Goal: Transaction & Acquisition: Book appointment/travel/reservation

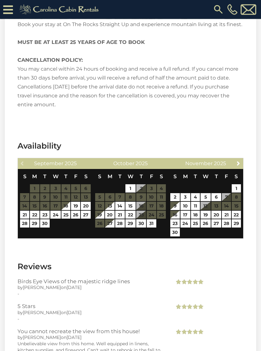
scroll to position [1114, 0]
click at [242, 159] on link "Next" at bounding box center [239, 163] width 8 height 8
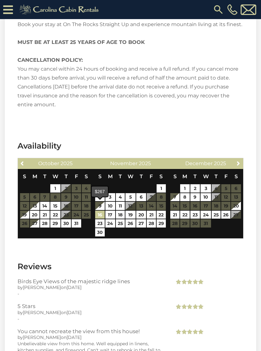
click at [103, 211] on link "16" at bounding box center [100, 215] width 10 height 8
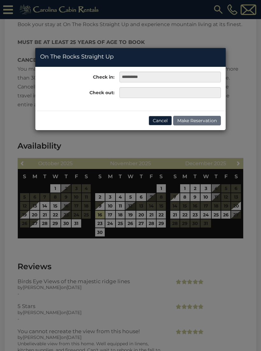
click at [160, 120] on button "Cancel" at bounding box center [160, 121] width 23 height 10
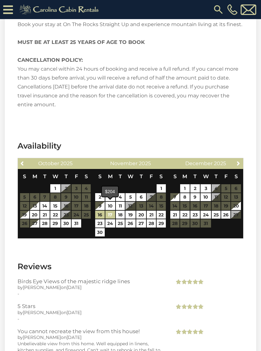
click at [111, 211] on link "17" at bounding box center [110, 215] width 10 height 8
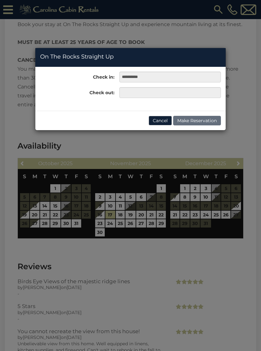
click at [122, 206] on div "**********" at bounding box center [130, 175] width 261 height 351
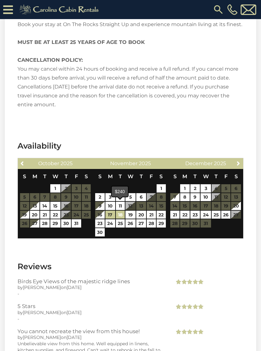
click at [120, 211] on link "18" at bounding box center [120, 215] width 9 height 8
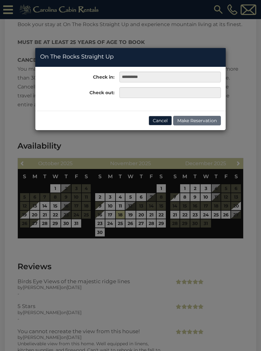
click at [159, 118] on button "Cancel" at bounding box center [160, 121] width 23 height 10
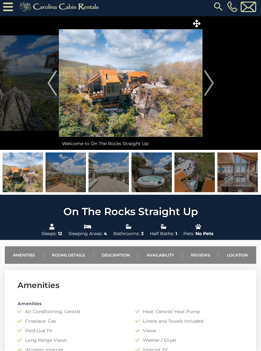
scroll to position [3, 0]
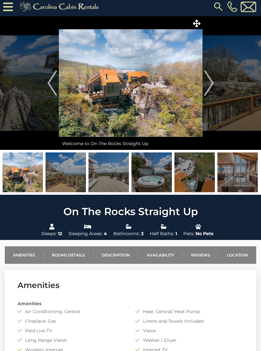
click at [185, 106] on img at bounding box center [131, 83] width 144 height 134
click at [156, 93] on img at bounding box center [131, 83] width 144 height 134
click at [187, 110] on img at bounding box center [131, 83] width 144 height 134
click at [209, 95] on img "Next" at bounding box center [209, 82] width 10 height 25
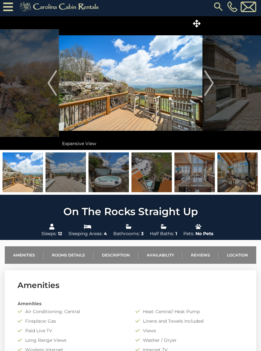
click at [164, 92] on img at bounding box center [131, 83] width 144 height 134
click at [176, 98] on img at bounding box center [131, 83] width 144 height 134
click at [214, 83] on button "Next" at bounding box center [208, 83] width 13 height 134
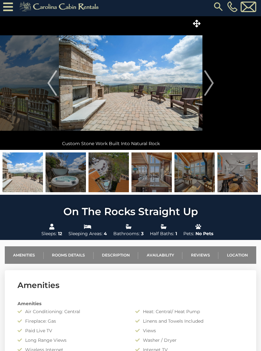
click at [215, 86] on button "Next" at bounding box center [208, 83] width 13 height 134
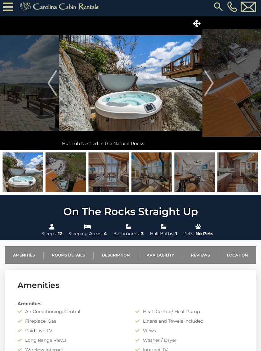
click at [213, 87] on img "Next" at bounding box center [209, 82] width 10 height 25
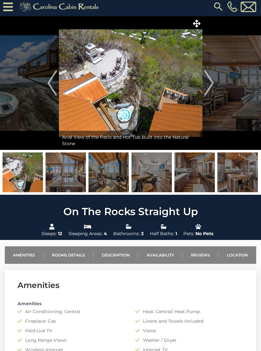
click at [210, 85] on img "Next" at bounding box center [209, 82] width 10 height 25
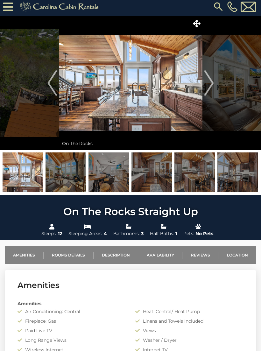
click at [214, 85] on button "Next" at bounding box center [208, 83] width 13 height 134
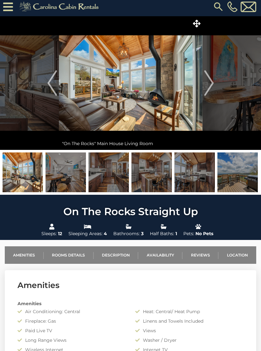
click at [215, 85] on button "Next" at bounding box center [208, 83] width 13 height 134
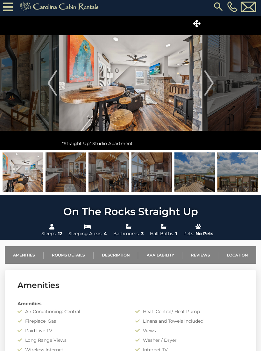
click at [215, 87] on button "Next" at bounding box center [208, 83] width 13 height 134
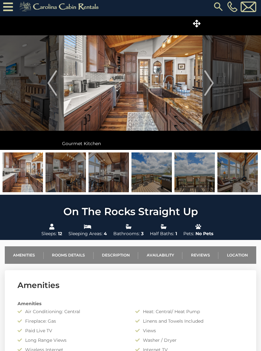
click at [212, 87] on img "Next" at bounding box center [209, 82] width 10 height 25
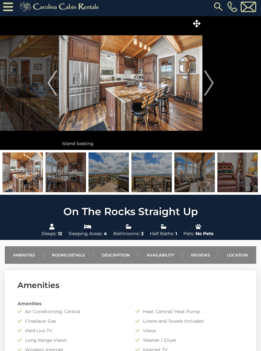
click at [215, 86] on button "Next" at bounding box center [208, 83] width 13 height 134
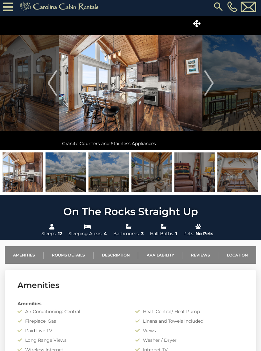
click at [215, 87] on button "Next" at bounding box center [208, 83] width 13 height 134
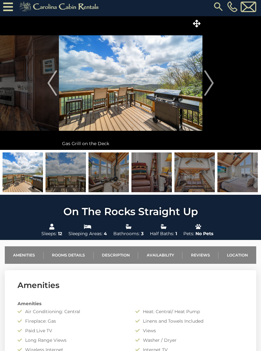
click at [215, 87] on button "Next" at bounding box center [208, 83] width 13 height 134
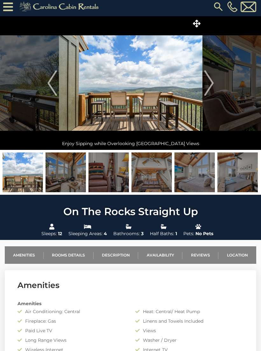
click at [215, 85] on button "Next" at bounding box center [208, 83] width 13 height 134
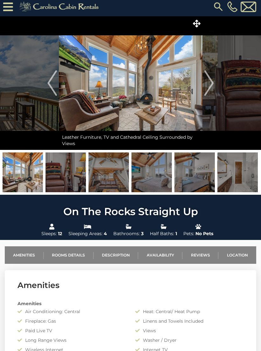
click at [214, 88] on img "Next" at bounding box center [209, 82] width 10 height 25
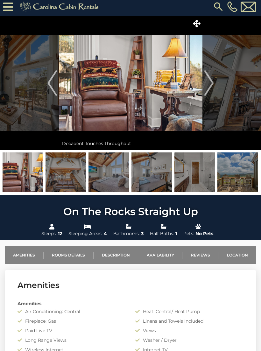
click at [213, 89] on img "Next" at bounding box center [209, 82] width 10 height 25
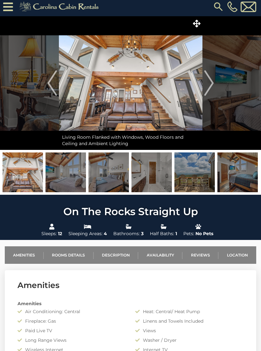
click at [215, 88] on button "Next" at bounding box center [208, 83] width 13 height 134
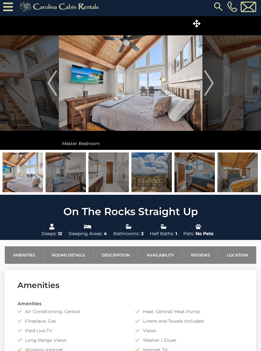
click at [214, 88] on img "Next" at bounding box center [209, 82] width 10 height 25
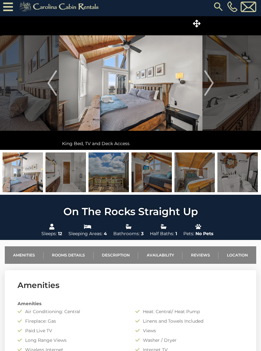
click at [212, 86] on img "Next" at bounding box center [209, 82] width 10 height 25
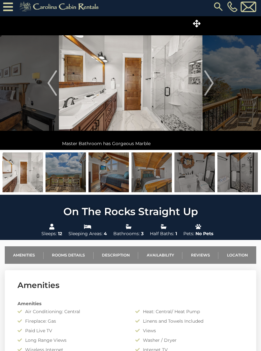
click at [215, 85] on button "Next" at bounding box center [208, 83] width 13 height 134
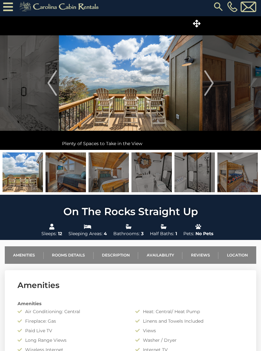
click at [212, 88] on img "Next" at bounding box center [209, 82] width 10 height 25
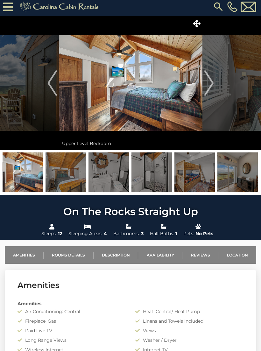
click at [211, 86] on img "Next" at bounding box center [209, 82] width 10 height 25
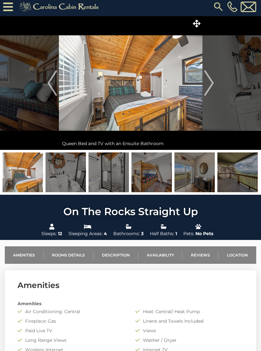
click at [212, 85] on img "Next" at bounding box center [209, 82] width 10 height 25
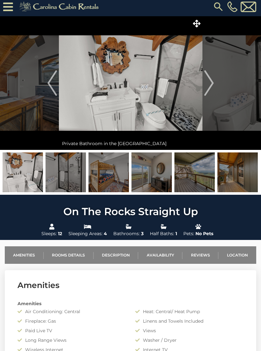
click at [212, 87] on img "Next" at bounding box center [209, 82] width 10 height 25
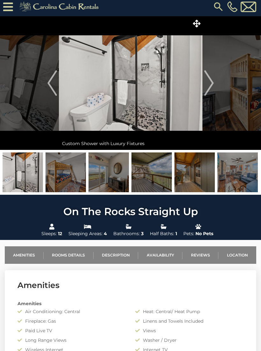
click at [212, 87] on img "Next" at bounding box center [209, 82] width 10 height 25
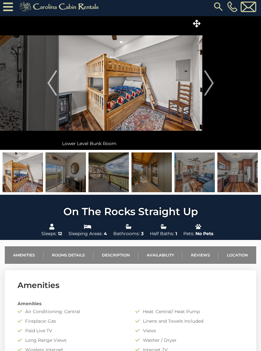
click at [213, 88] on img "Next" at bounding box center [209, 82] width 10 height 25
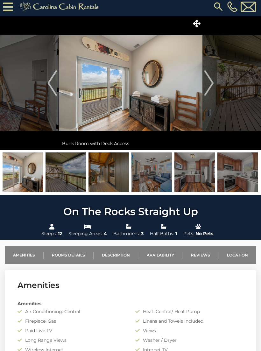
click at [213, 88] on img "Next" at bounding box center [209, 82] width 10 height 25
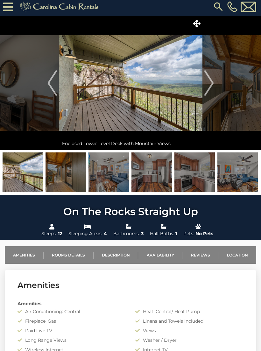
click at [214, 88] on img "Next" at bounding box center [209, 82] width 10 height 25
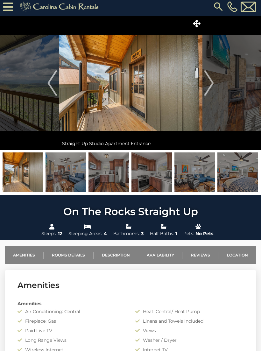
click at [212, 85] on img "Next" at bounding box center [209, 82] width 10 height 25
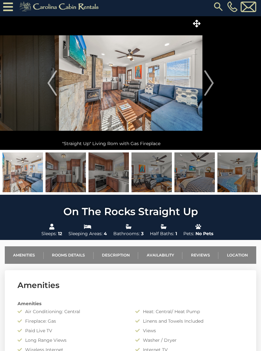
click at [212, 88] on img "Next" at bounding box center [209, 82] width 10 height 25
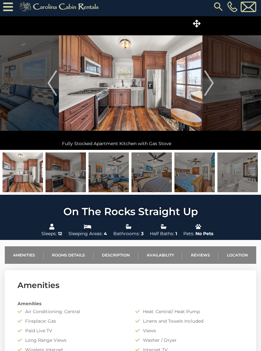
click at [212, 88] on img "Next" at bounding box center [209, 82] width 10 height 25
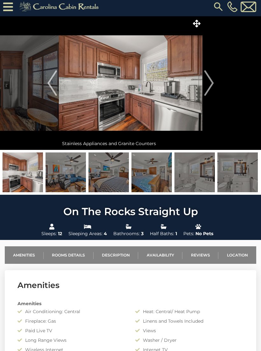
click at [212, 88] on img "Next" at bounding box center [209, 82] width 10 height 25
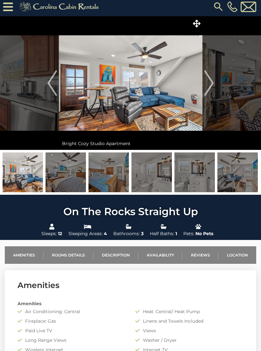
click at [212, 89] on img "Next" at bounding box center [209, 82] width 10 height 25
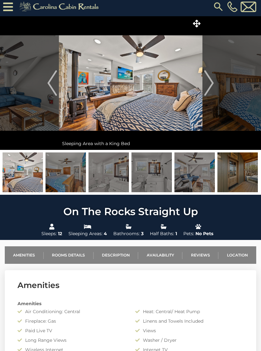
click at [215, 87] on button "Next" at bounding box center [208, 83] width 13 height 134
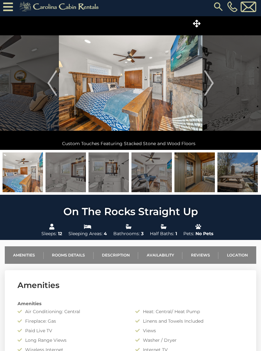
click at [212, 87] on img "Next" at bounding box center [209, 82] width 10 height 25
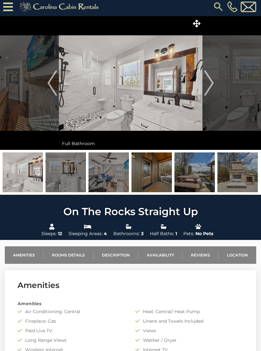
click at [213, 87] on img "Next" at bounding box center [209, 82] width 10 height 25
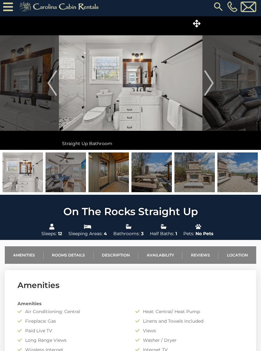
click at [214, 87] on img "Next" at bounding box center [209, 82] width 10 height 25
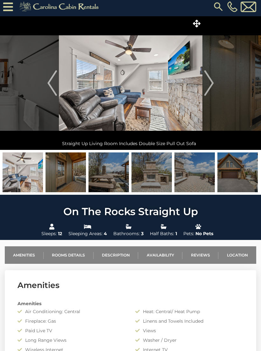
click at [213, 88] on img "Next" at bounding box center [209, 82] width 10 height 25
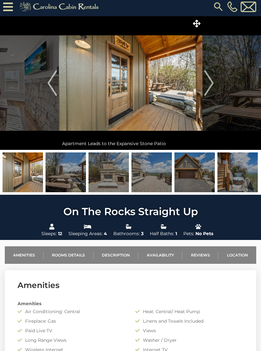
click at [215, 88] on button "Next" at bounding box center [208, 83] width 13 height 134
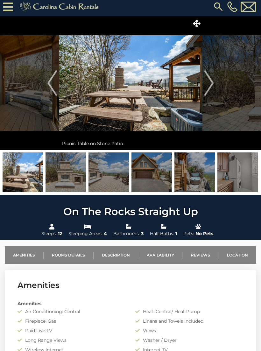
click at [213, 87] on img "Next" at bounding box center [209, 82] width 10 height 25
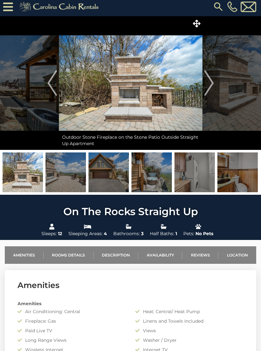
click at [214, 88] on img "Next" at bounding box center [209, 82] width 10 height 25
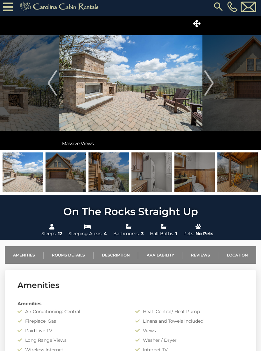
click at [213, 88] on img "Next" at bounding box center [209, 82] width 10 height 25
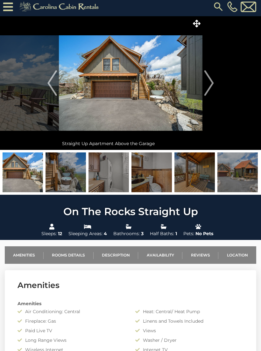
click at [212, 88] on img "Next" at bounding box center [209, 82] width 10 height 25
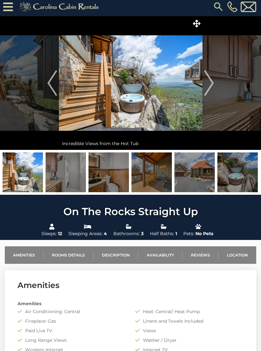
click at [213, 88] on img "Next" at bounding box center [209, 82] width 10 height 25
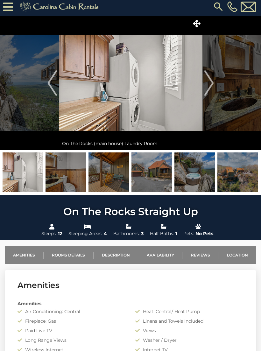
click at [48, 84] on img "Previous" at bounding box center [52, 82] width 10 height 25
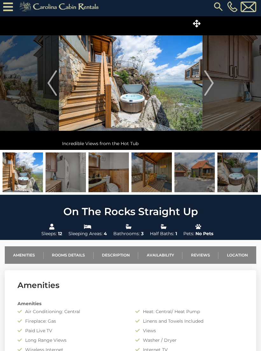
click at [215, 86] on button "Next" at bounding box center [208, 83] width 13 height 134
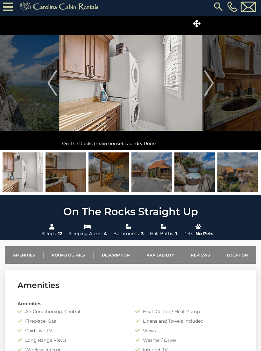
click at [56, 90] on img "Previous" at bounding box center [52, 82] width 10 height 25
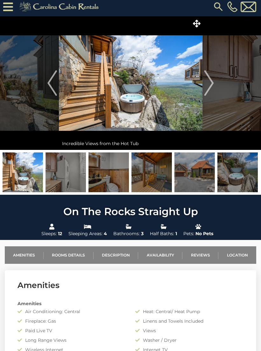
click at [214, 85] on button "Next" at bounding box center [208, 83] width 13 height 134
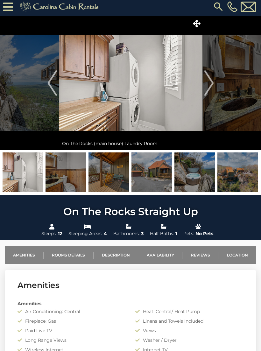
click at [213, 88] on img "Next" at bounding box center [209, 82] width 10 height 25
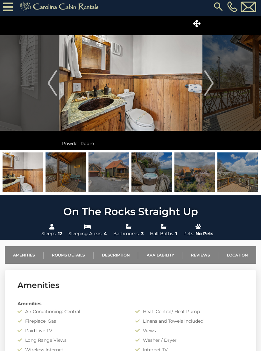
click at [215, 89] on button "Next" at bounding box center [208, 83] width 13 height 134
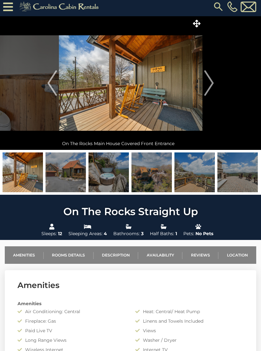
click at [215, 90] on button "Next" at bounding box center [208, 83] width 13 height 134
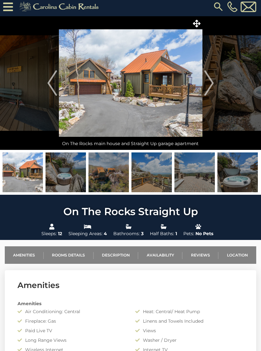
click at [215, 86] on button "Next" at bounding box center [208, 83] width 13 height 134
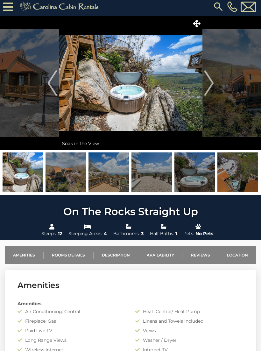
click at [215, 87] on button "Next" at bounding box center [208, 83] width 13 height 134
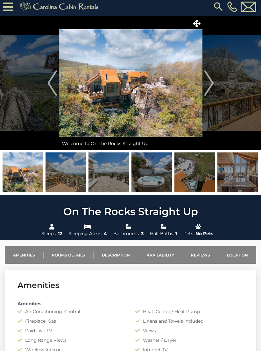
click at [215, 88] on button "Next" at bounding box center [208, 83] width 13 height 134
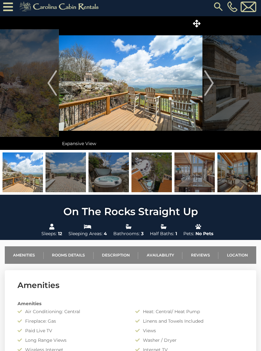
click at [212, 88] on img "Next" at bounding box center [209, 82] width 10 height 25
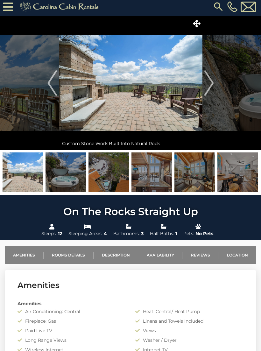
click at [215, 88] on button "Next" at bounding box center [208, 83] width 13 height 134
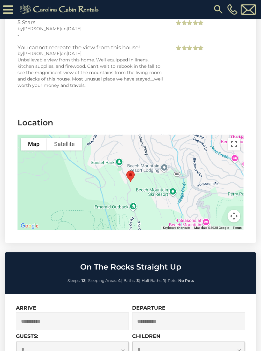
scroll to position [1399, 0]
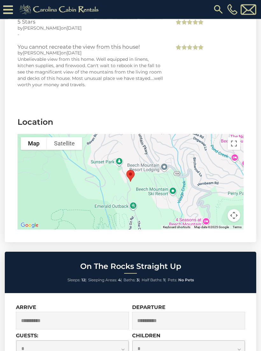
click at [66, 138] on button "Satellite" at bounding box center [64, 144] width 35 height 13
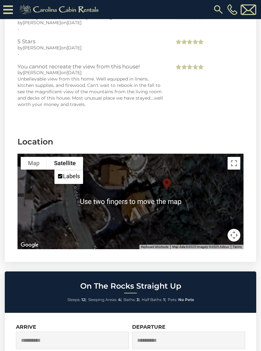
scroll to position [1379, 0]
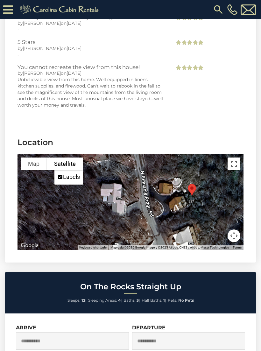
click at [198, 137] on h3 "Location" at bounding box center [131, 142] width 226 height 11
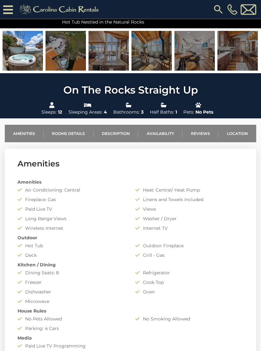
scroll to position [0, 0]
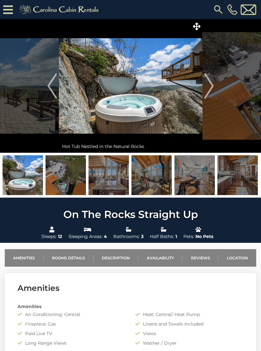
click at [204, 90] on button "Next" at bounding box center [208, 86] width 13 height 134
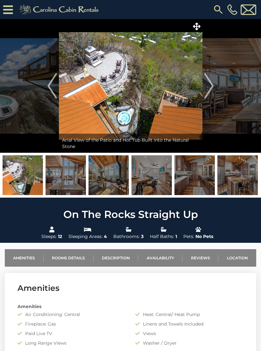
click at [213, 88] on img "Next" at bounding box center [209, 85] width 10 height 25
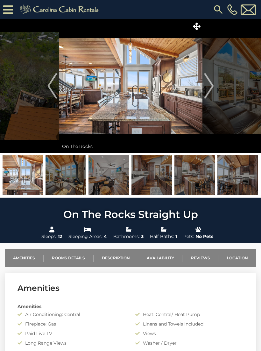
click at [213, 97] on img "Next" at bounding box center [209, 85] width 10 height 25
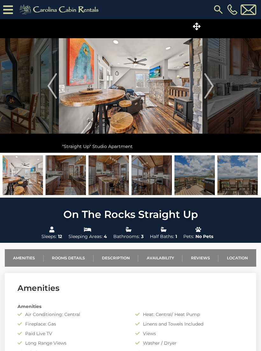
click at [209, 92] on img "Next" at bounding box center [209, 85] width 10 height 25
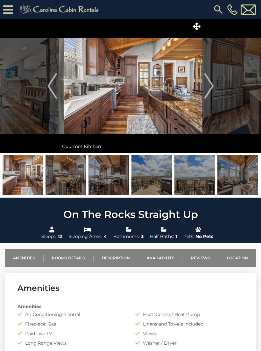
click at [213, 92] on img "Next" at bounding box center [209, 85] width 10 height 25
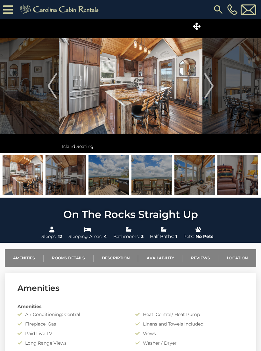
click at [210, 97] on img "Next" at bounding box center [209, 85] width 10 height 25
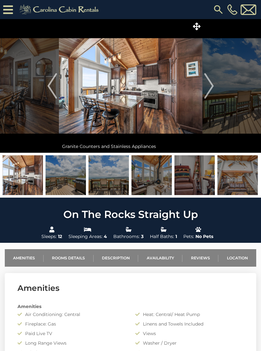
click at [207, 94] on img "Next" at bounding box center [209, 85] width 10 height 25
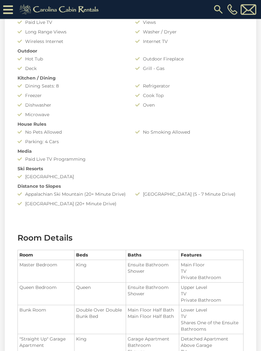
scroll to position [321, 0]
